Goal: Information Seeking & Learning: Find specific fact

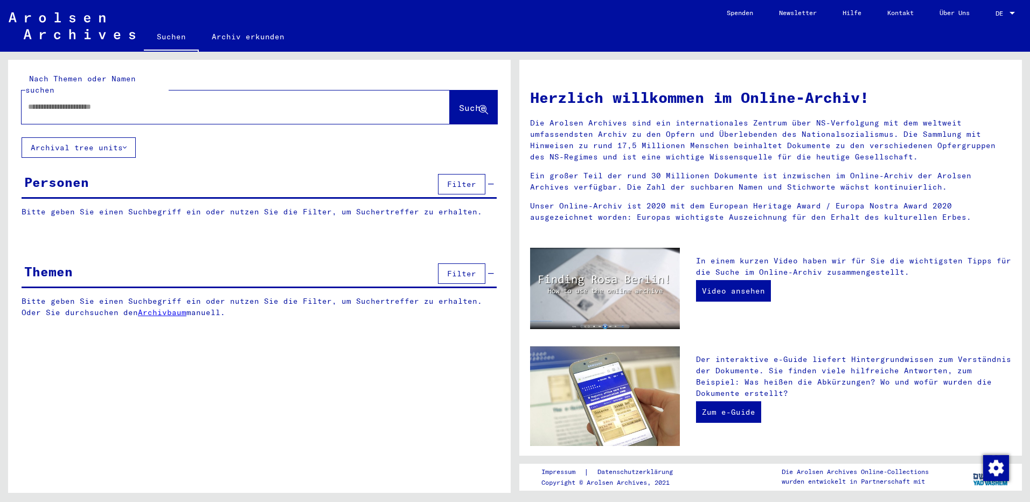
click at [75, 101] on input "text" at bounding box center [223, 106] width 390 height 11
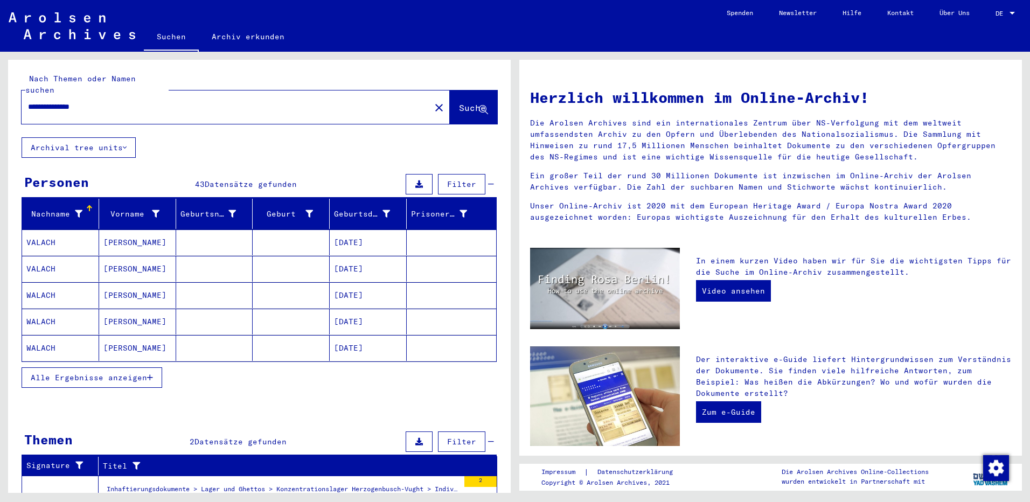
click at [109, 373] on span "Alle Ergebnisse anzeigen" at bounding box center [89, 378] width 116 height 10
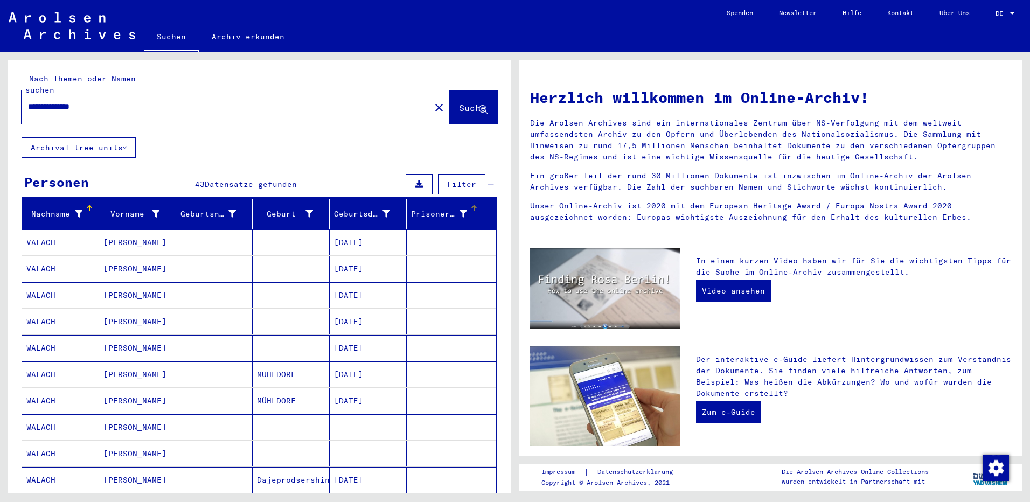
click at [471, 205] on div at bounding box center [474, 208] width 6 height 6
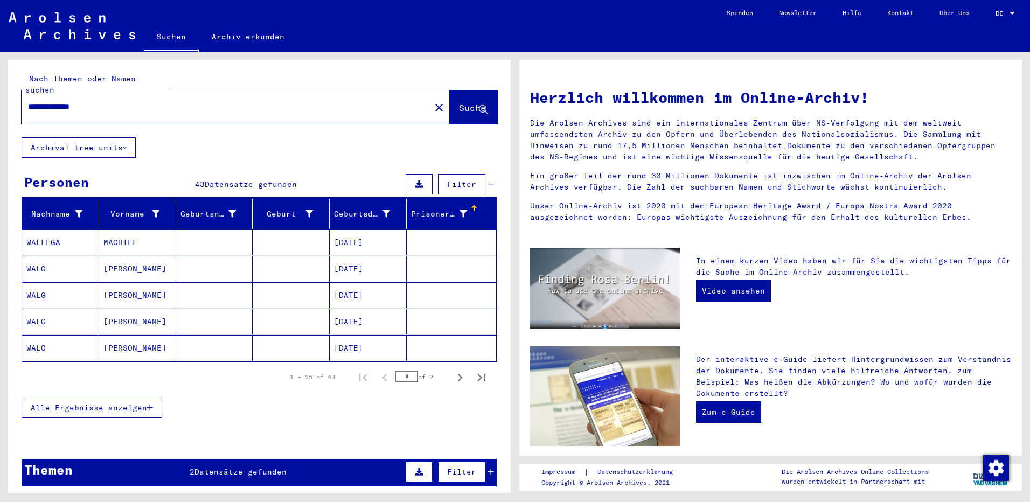
click at [306, 230] on mat-cell at bounding box center [291, 243] width 77 height 26
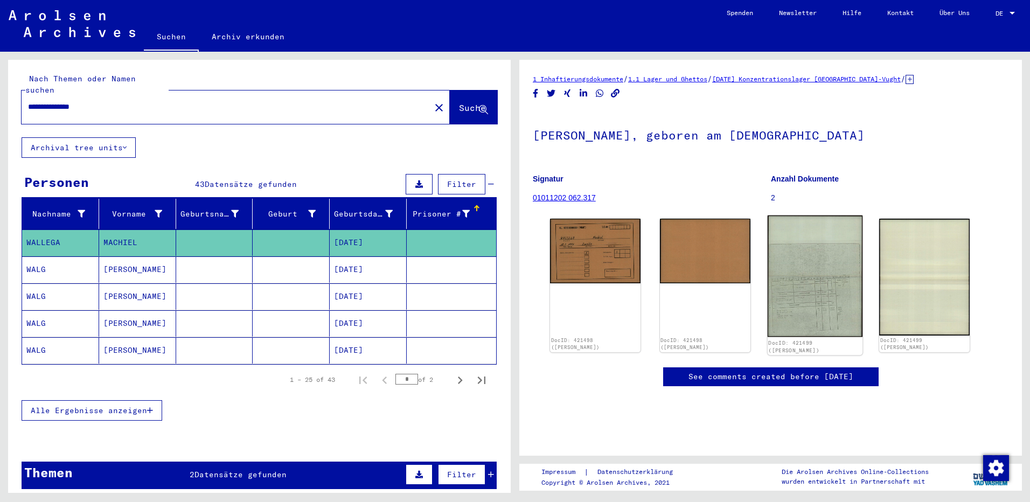
click at [790, 289] on img at bounding box center [814, 277] width 95 height 122
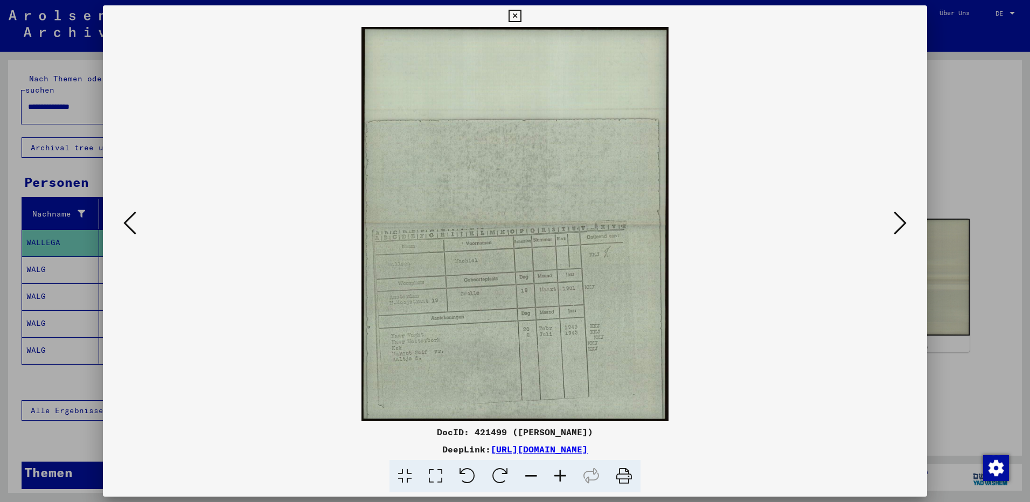
click at [560, 473] on icon at bounding box center [560, 476] width 29 height 33
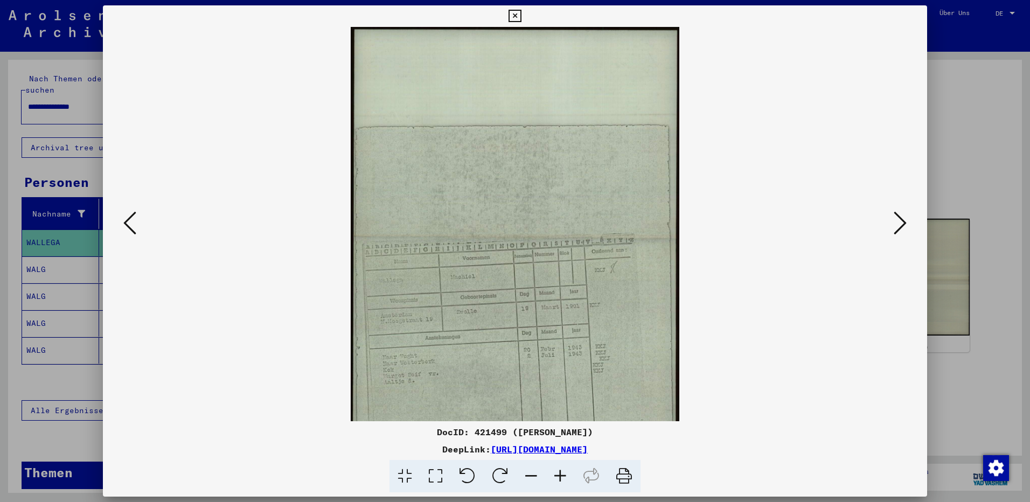
click at [560, 473] on icon at bounding box center [560, 476] width 29 height 33
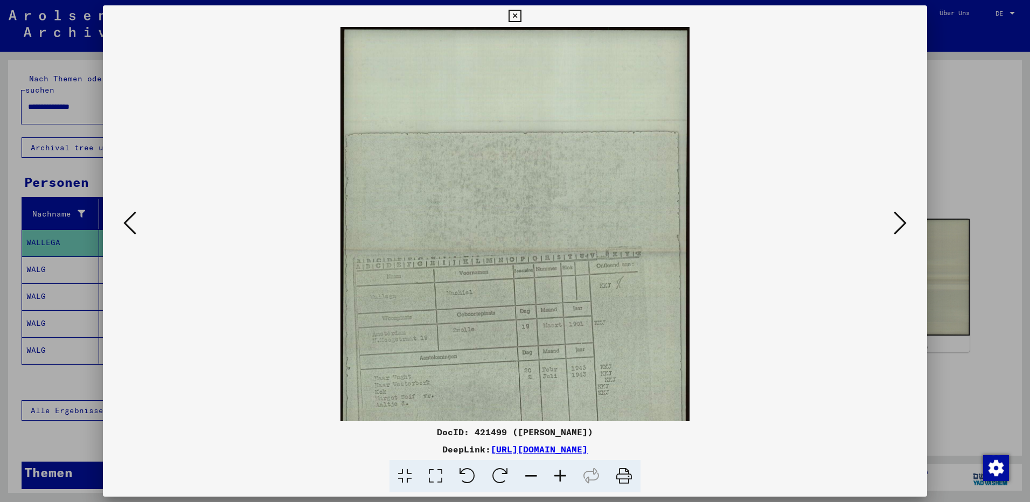
click at [560, 473] on icon at bounding box center [560, 476] width 29 height 33
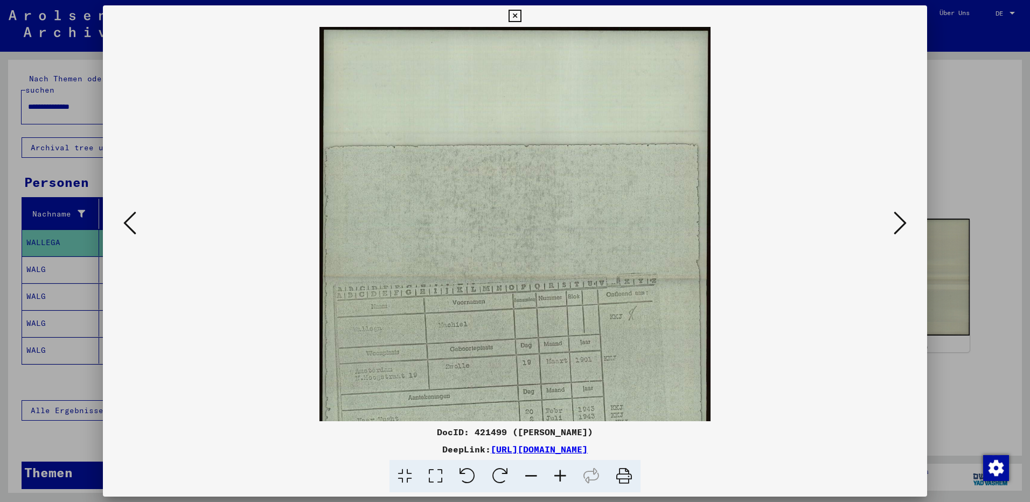
click at [560, 473] on icon at bounding box center [560, 476] width 29 height 33
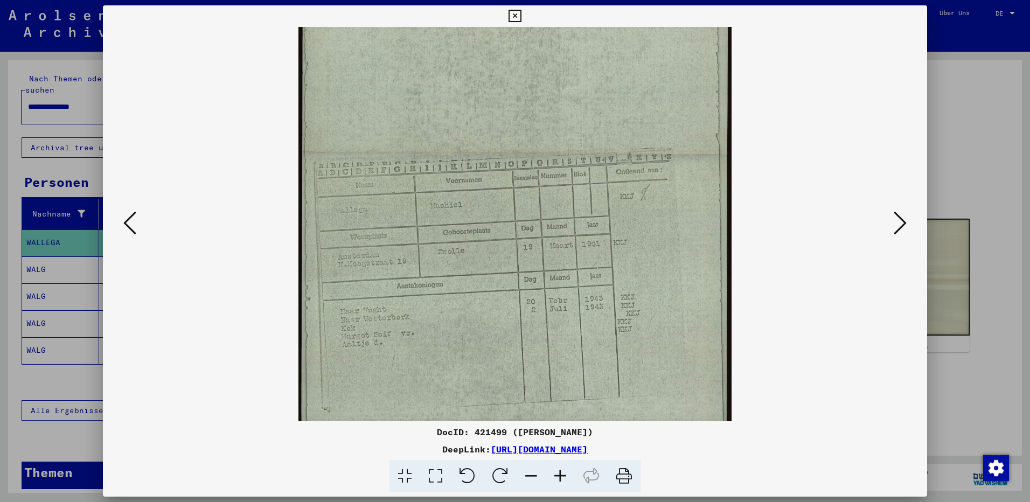
drag, startPoint x: 517, startPoint y: 287, endPoint x: 518, endPoint y: 94, distance: 193.5
click at [518, 94] on img at bounding box center [515, 154] width 433 height 556
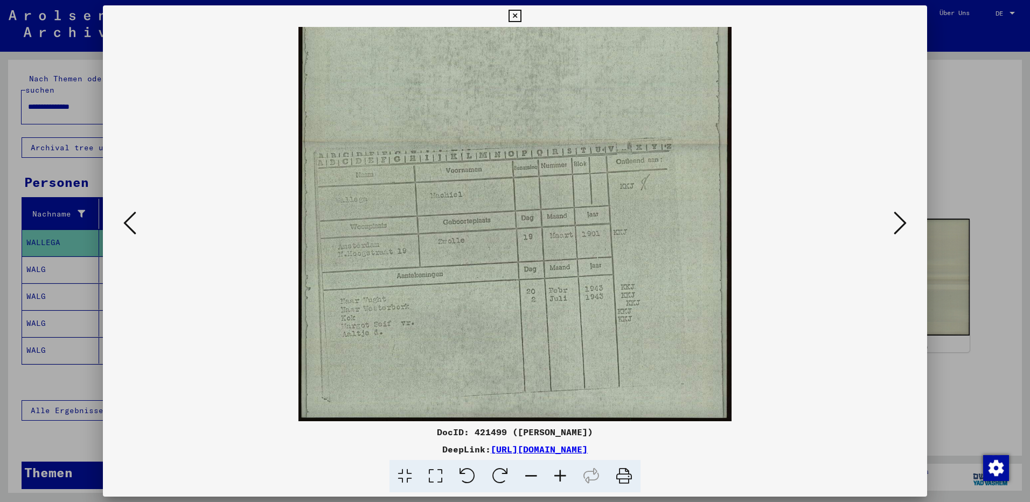
click at [976, 345] on div at bounding box center [515, 251] width 1030 height 502
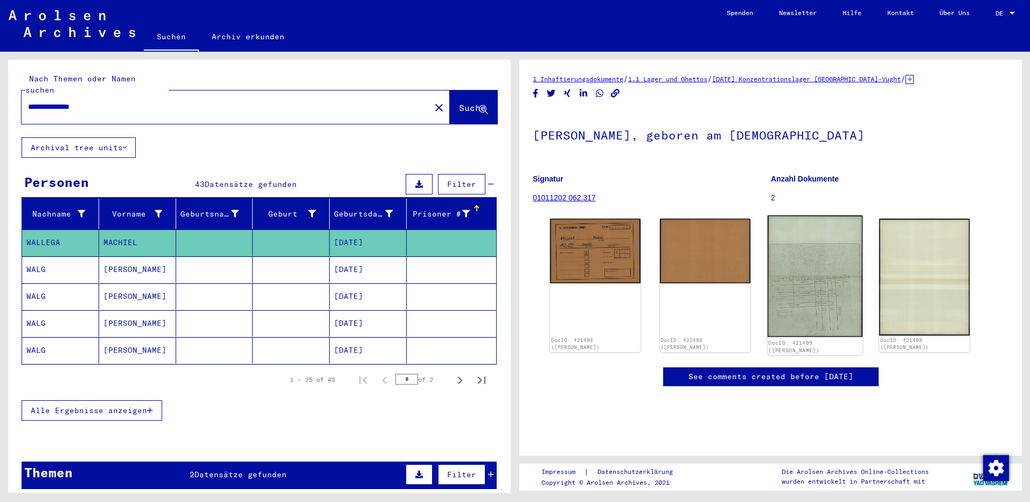
click at [824, 286] on img at bounding box center [814, 277] width 95 height 122
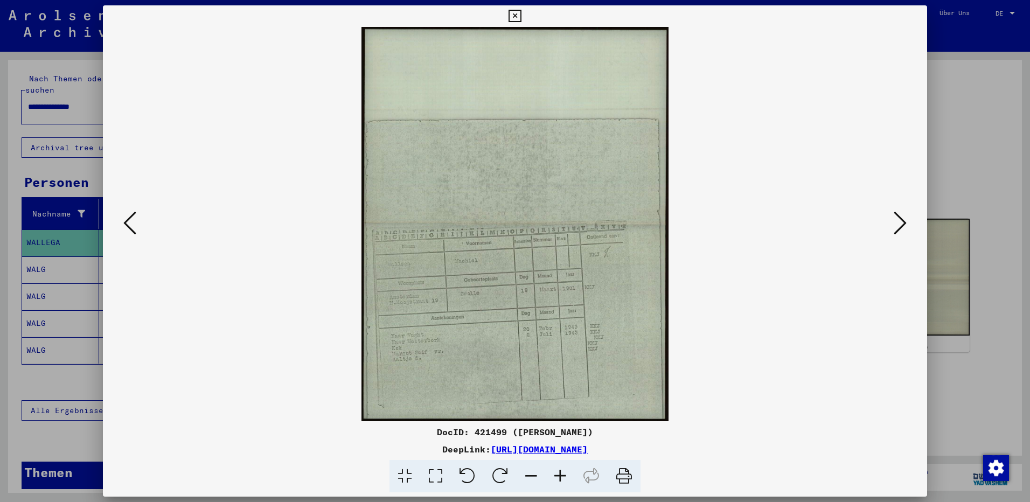
click at [557, 472] on icon at bounding box center [560, 476] width 29 height 33
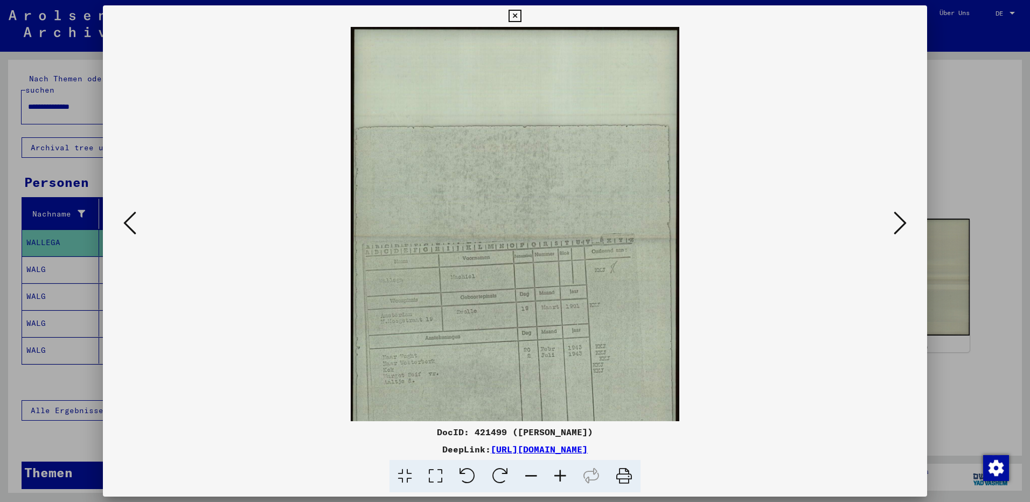
click at [557, 472] on icon at bounding box center [560, 476] width 29 height 33
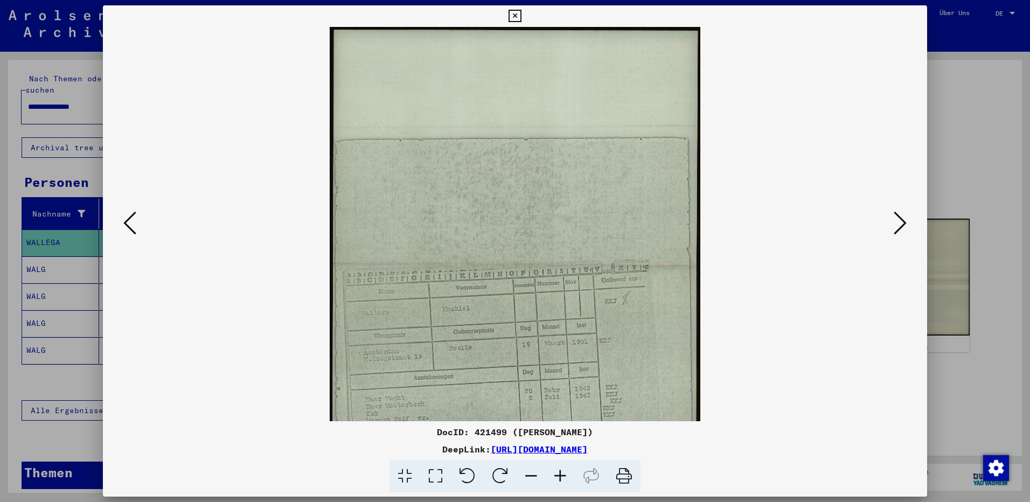
click at [557, 472] on icon at bounding box center [560, 476] width 29 height 33
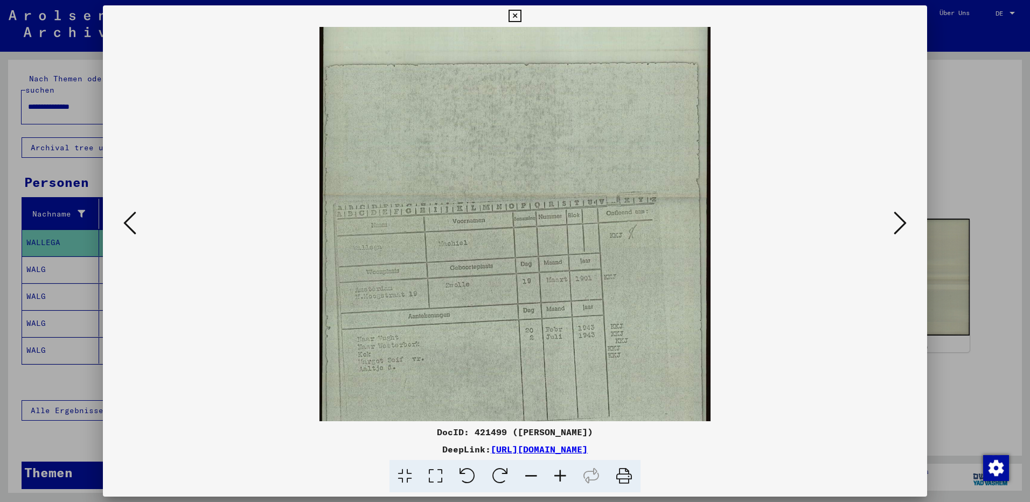
scroll to position [108, 0]
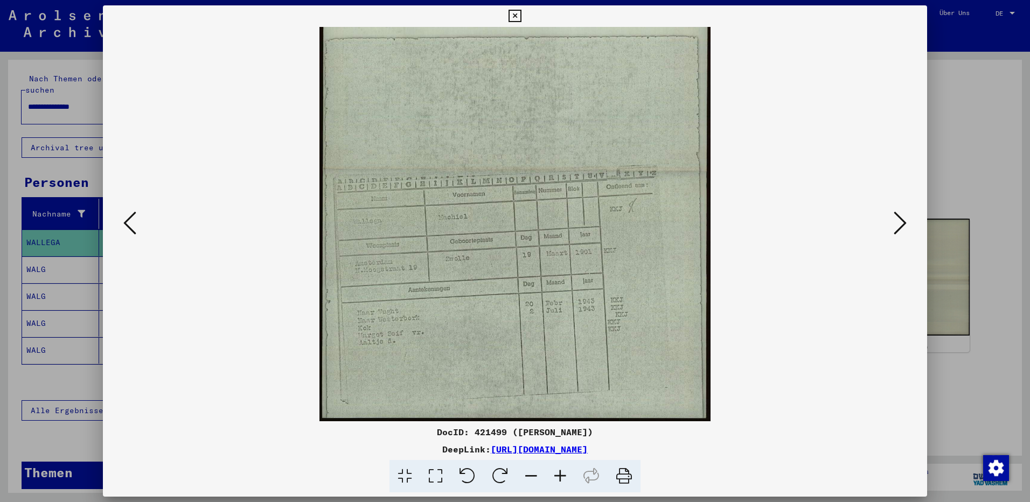
drag, startPoint x: 532, startPoint y: 339, endPoint x: 534, endPoint y: 199, distance: 140.1
click at [534, 199] on img at bounding box center [515, 170] width 391 height 502
click at [966, 378] on div at bounding box center [515, 251] width 1030 height 502
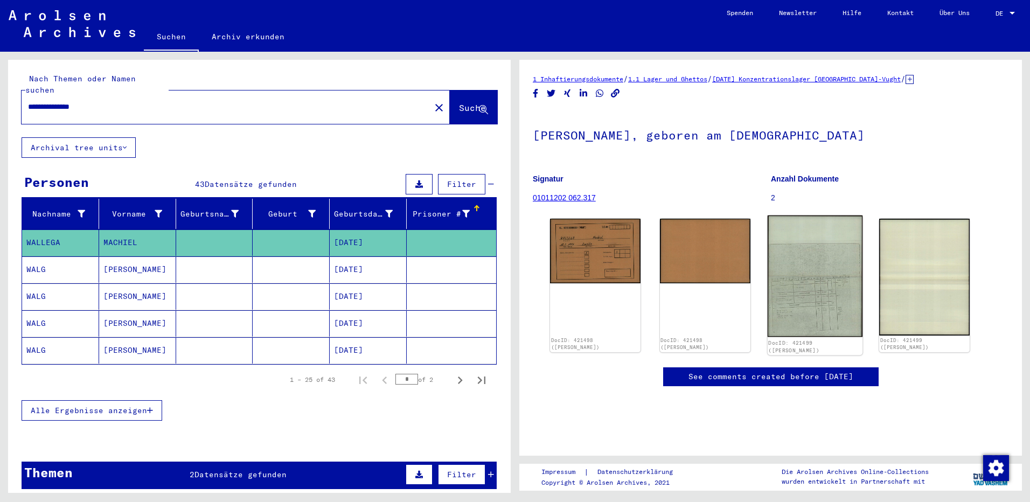
click at [791, 266] on img at bounding box center [814, 277] width 95 height 122
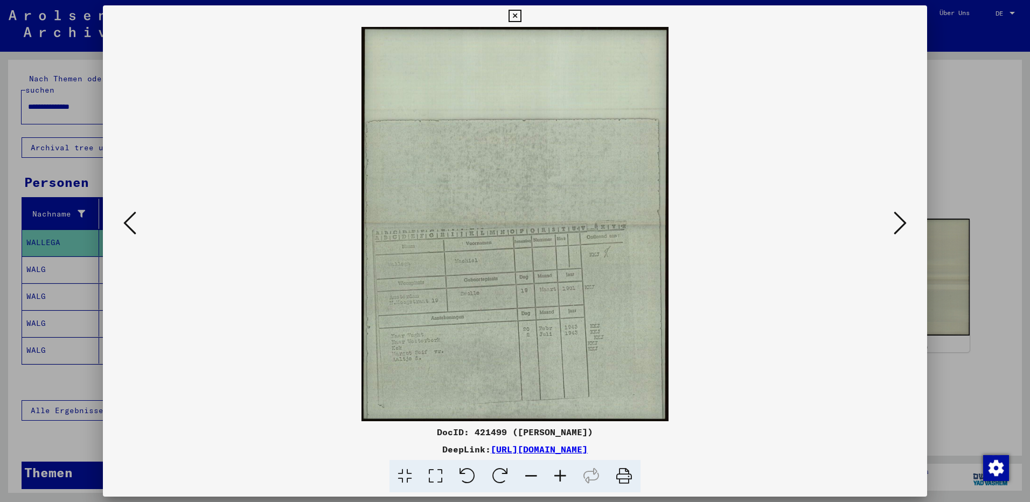
click at [973, 387] on div at bounding box center [515, 251] width 1030 height 502
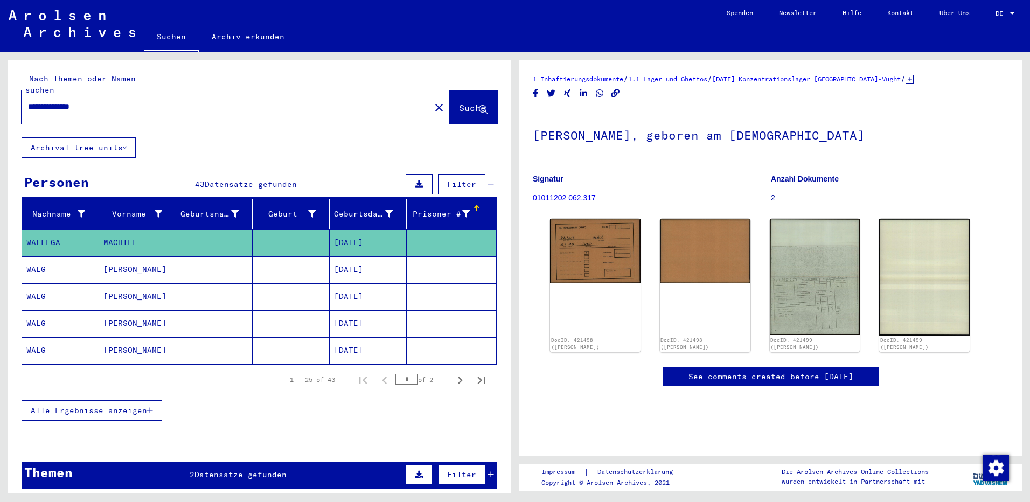
drag, startPoint x: 114, startPoint y: 95, endPoint x: -2, endPoint y: 76, distance: 118.0
click at [0, 76] on html "**********" at bounding box center [515, 251] width 1030 height 502
type input "**********"
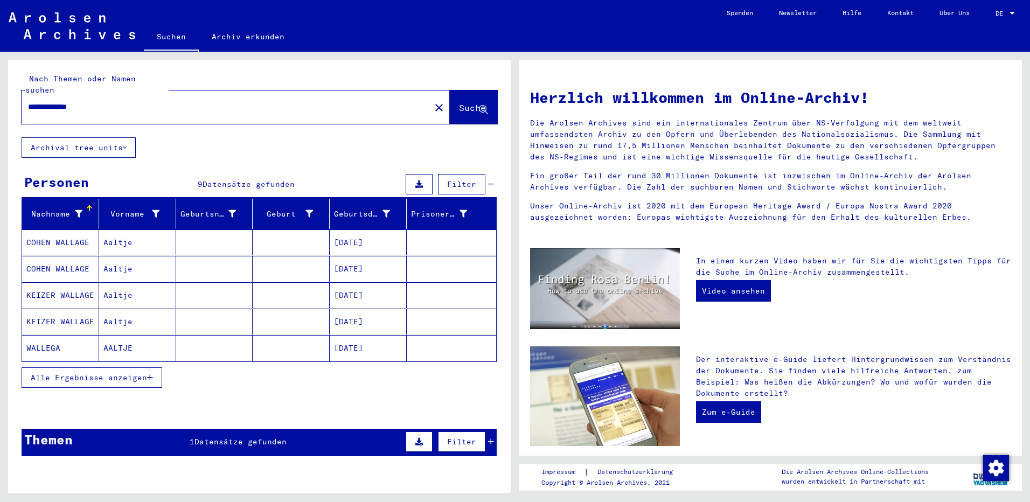
click at [117, 336] on mat-cell "AALTJE" at bounding box center [137, 348] width 77 height 26
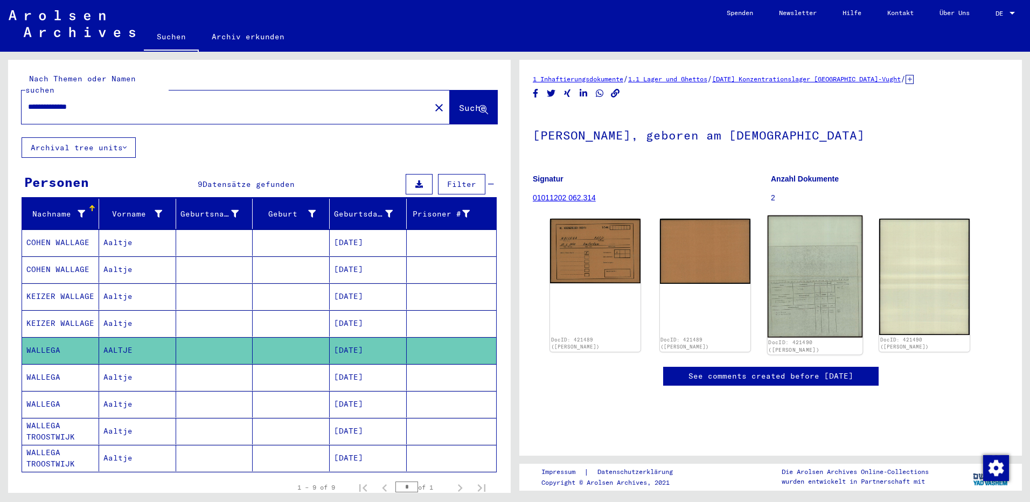
click at [814, 285] on img at bounding box center [814, 277] width 95 height 122
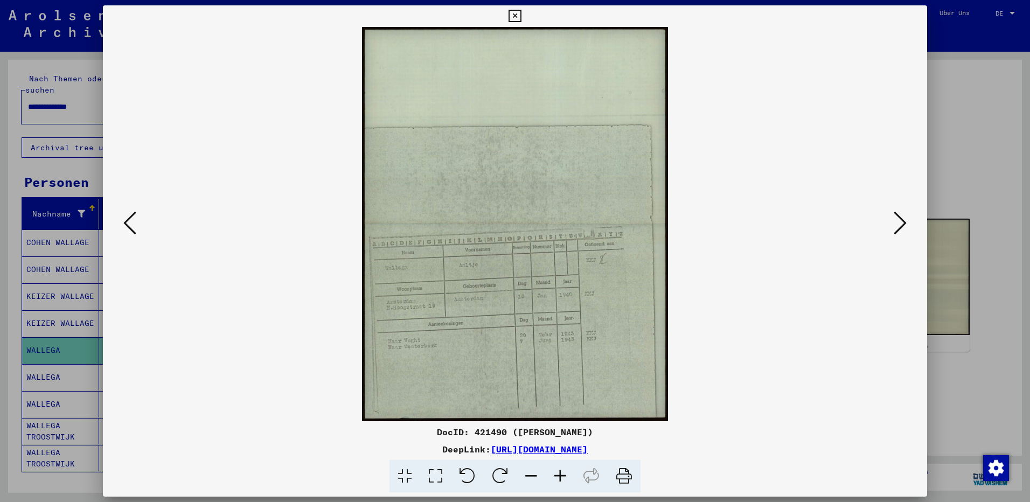
click at [559, 473] on icon at bounding box center [560, 476] width 29 height 33
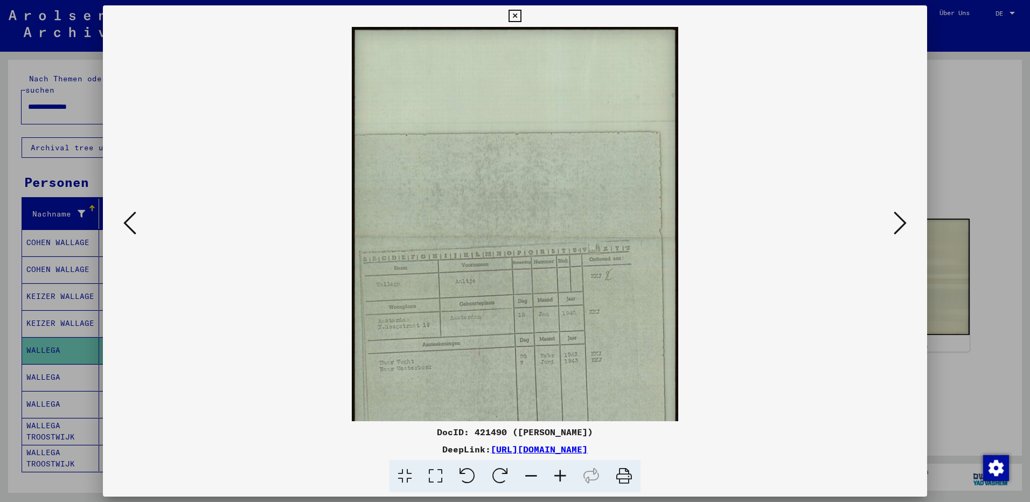
click at [559, 473] on icon at bounding box center [560, 476] width 29 height 33
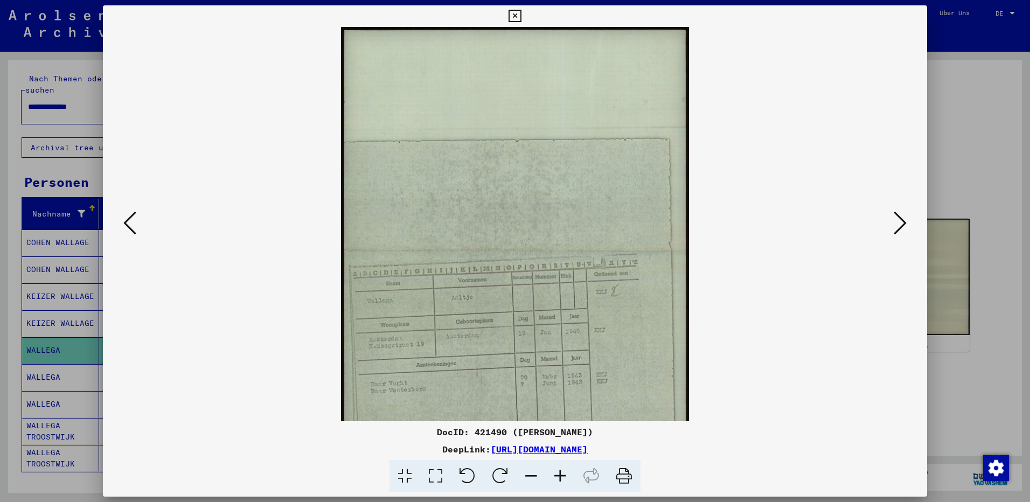
click at [559, 473] on icon at bounding box center [560, 476] width 29 height 33
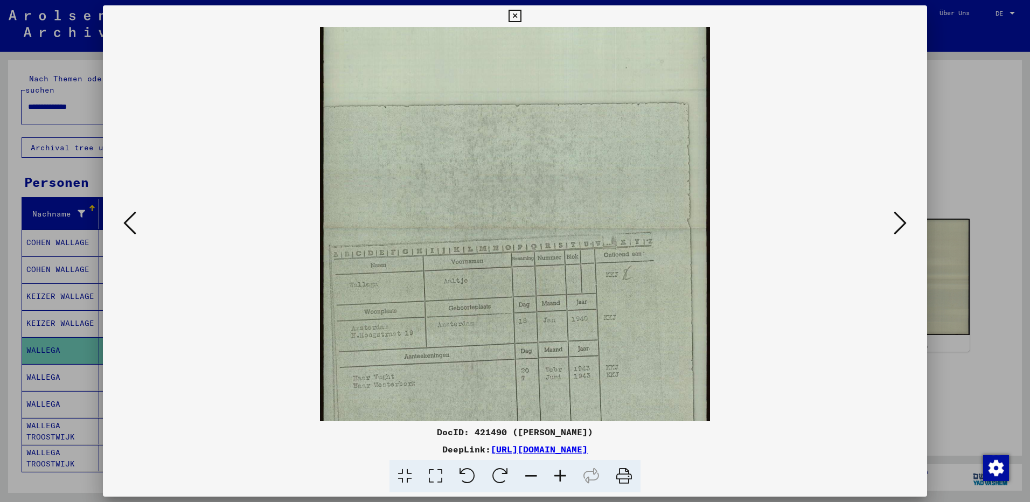
scroll to position [108, 0]
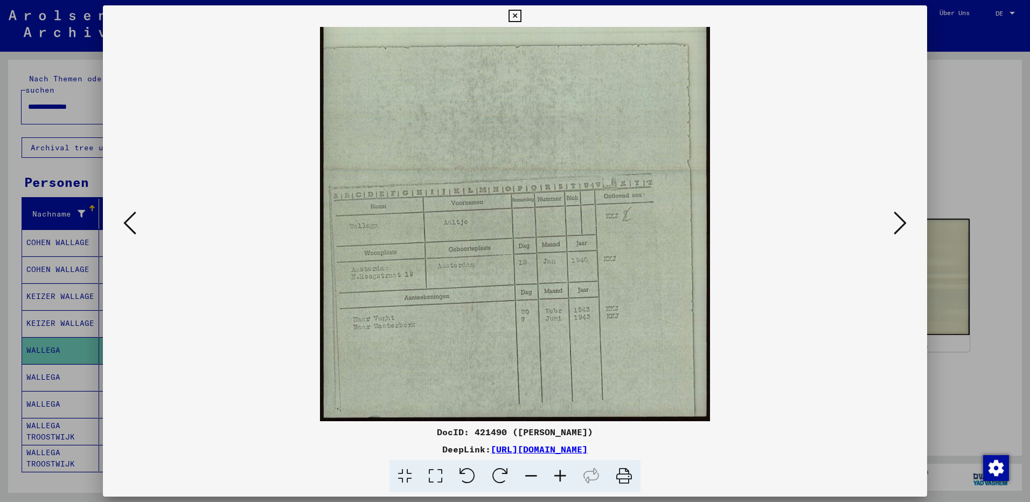
drag, startPoint x: 565, startPoint y: 297, endPoint x: 565, endPoint y: 240, distance: 57.7
click at [565, 240] on img at bounding box center [515, 170] width 390 height 502
